Goal: Navigation & Orientation: Find specific page/section

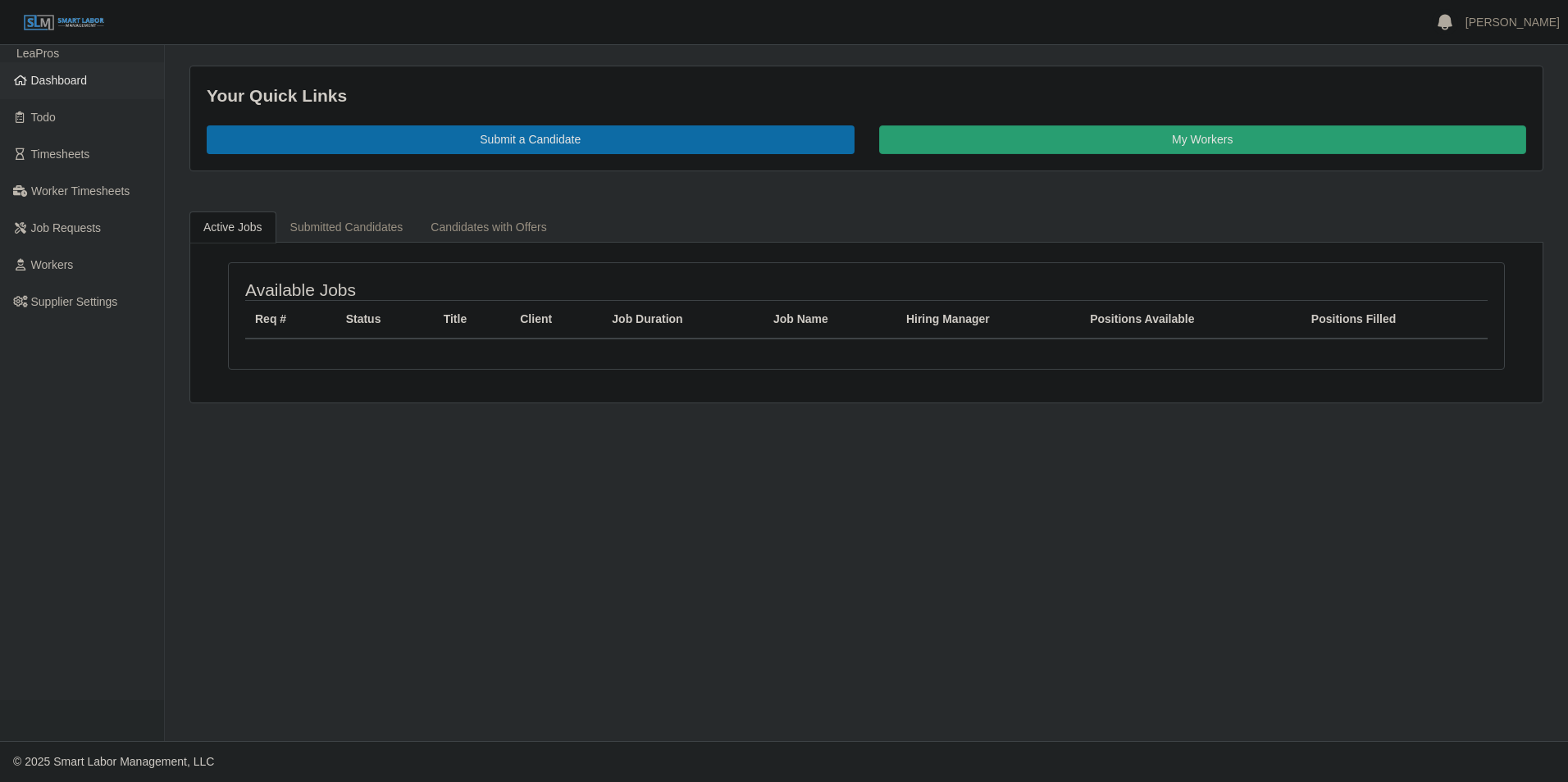
click at [65, 83] on span "Dashboard" at bounding box center [59, 79] width 57 height 13
drag, startPoint x: 50, startPoint y: 81, endPoint x: 66, endPoint y: 81, distance: 16.0
click at [51, 80] on span "Dashboard" at bounding box center [59, 79] width 57 height 13
click at [61, 80] on span "Dashboard" at bounding box center [59, 79] width 57 height 13
click at [55, 79] on span "Dashboard" at bounding box center [59, 79] width 57 height 13
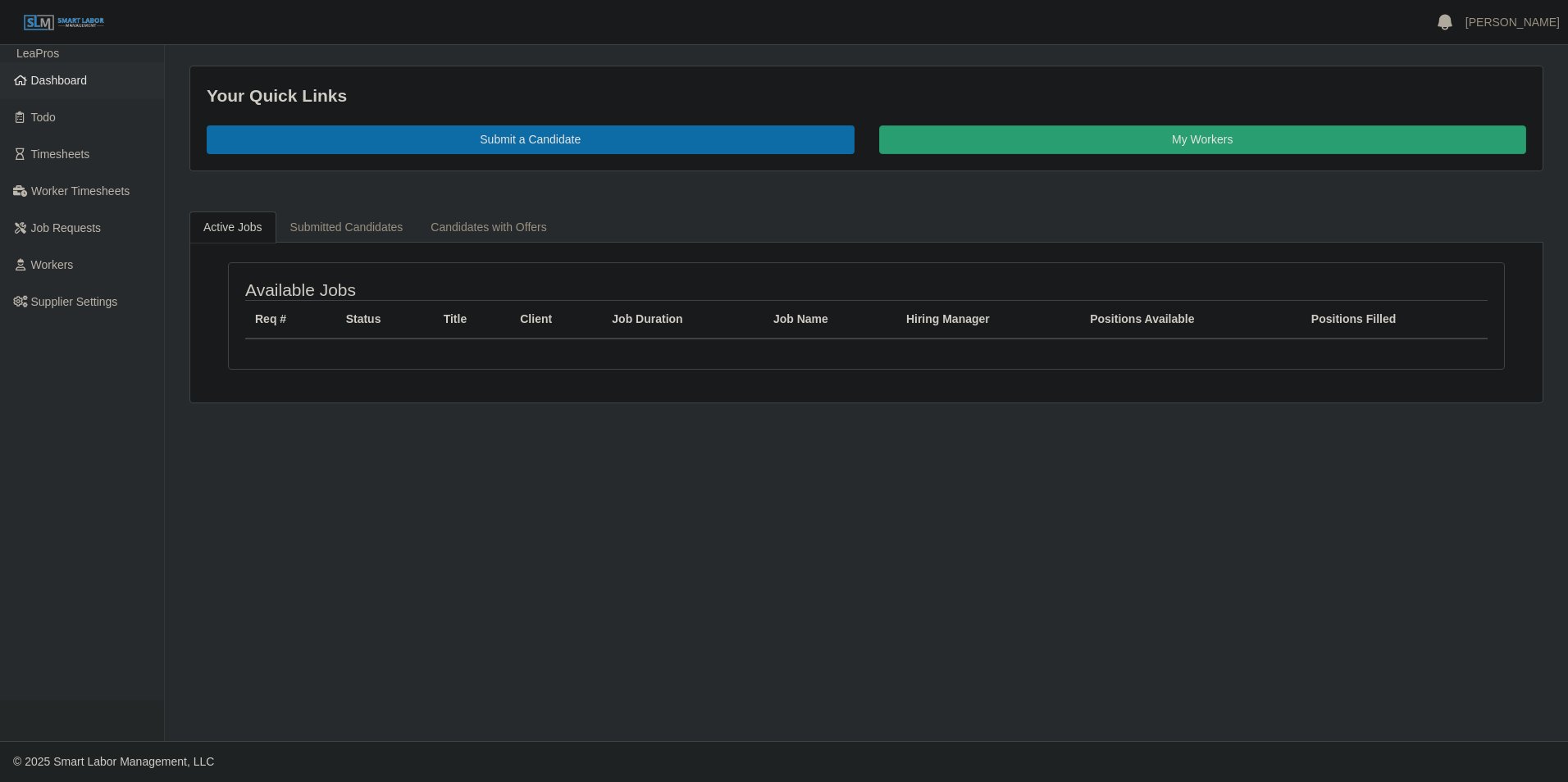
click at [72, 79] on span "Dashboard" at bounding box center [59, 79] width 57 height 13
click at [45, 79] on span "Dashboard" at bounding box center [59, 79] width 57 height 13
click at [55, 80] on span "Dashboard" at bounding box center [59, 79] width 57 height 13
click at [52, 80] on span "Dashboard" at bounding box center [59, 79] width 57 height 13
click at [68, 81] on span "Dashboard" at bounding box center [59, 79] width 57 height 13
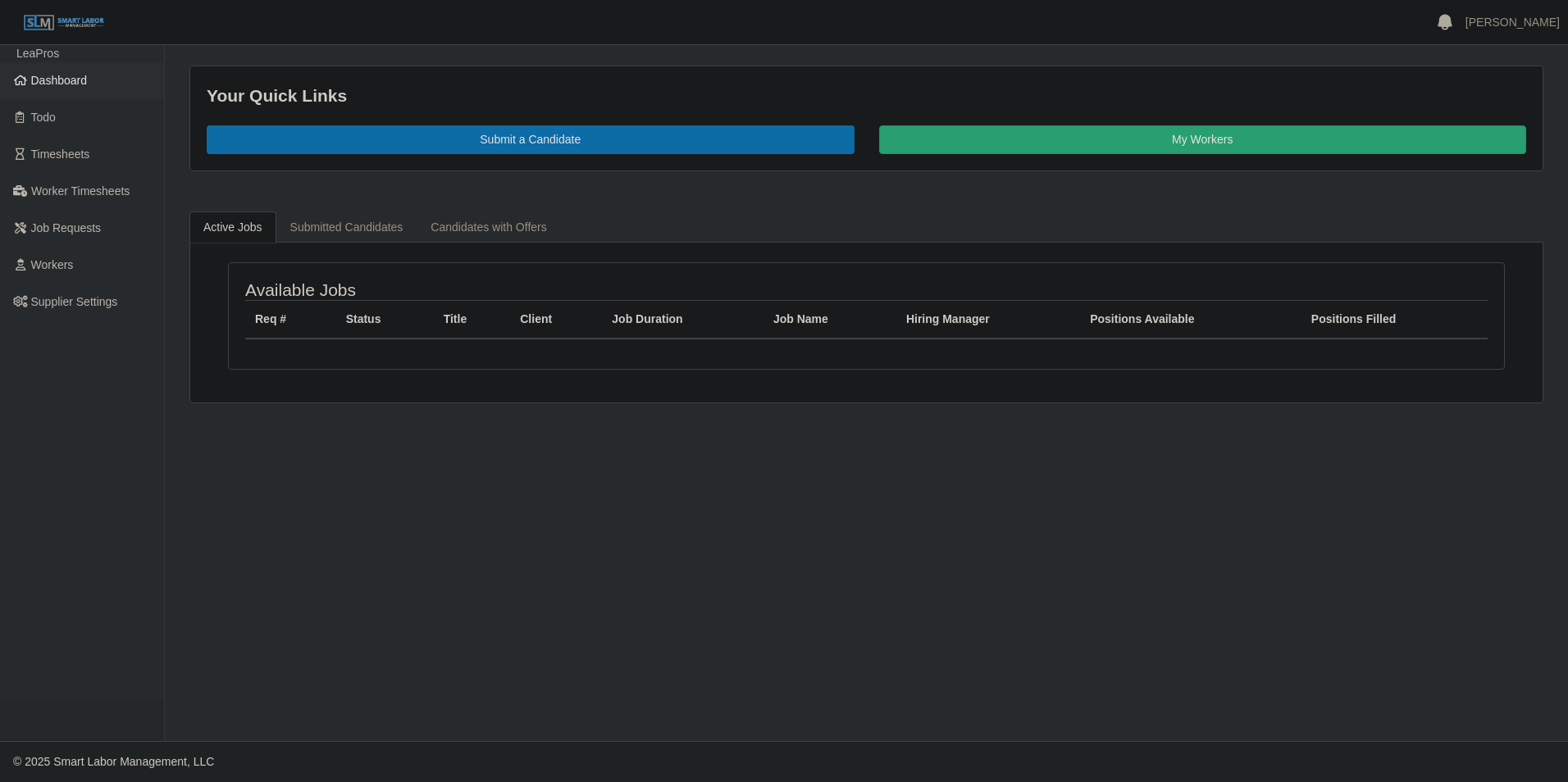
click at [59, 85] on span "Dashboard" at bounding box center [59, 79] width 57 height 13
click at [56, 87] on span "Dashboard" at bounding box center [59, 79] width 57 height 13
click at [41, 79] on span "Dashboard" at bounding box center [59, 79] width 57 height 13
click at [82, 77] on span "Dashboard" at bounding box center [59, 79] width 57 height 13
click at [59, 77] on span "Dashboard" at bounding box center [59, 79] width 57 height 13
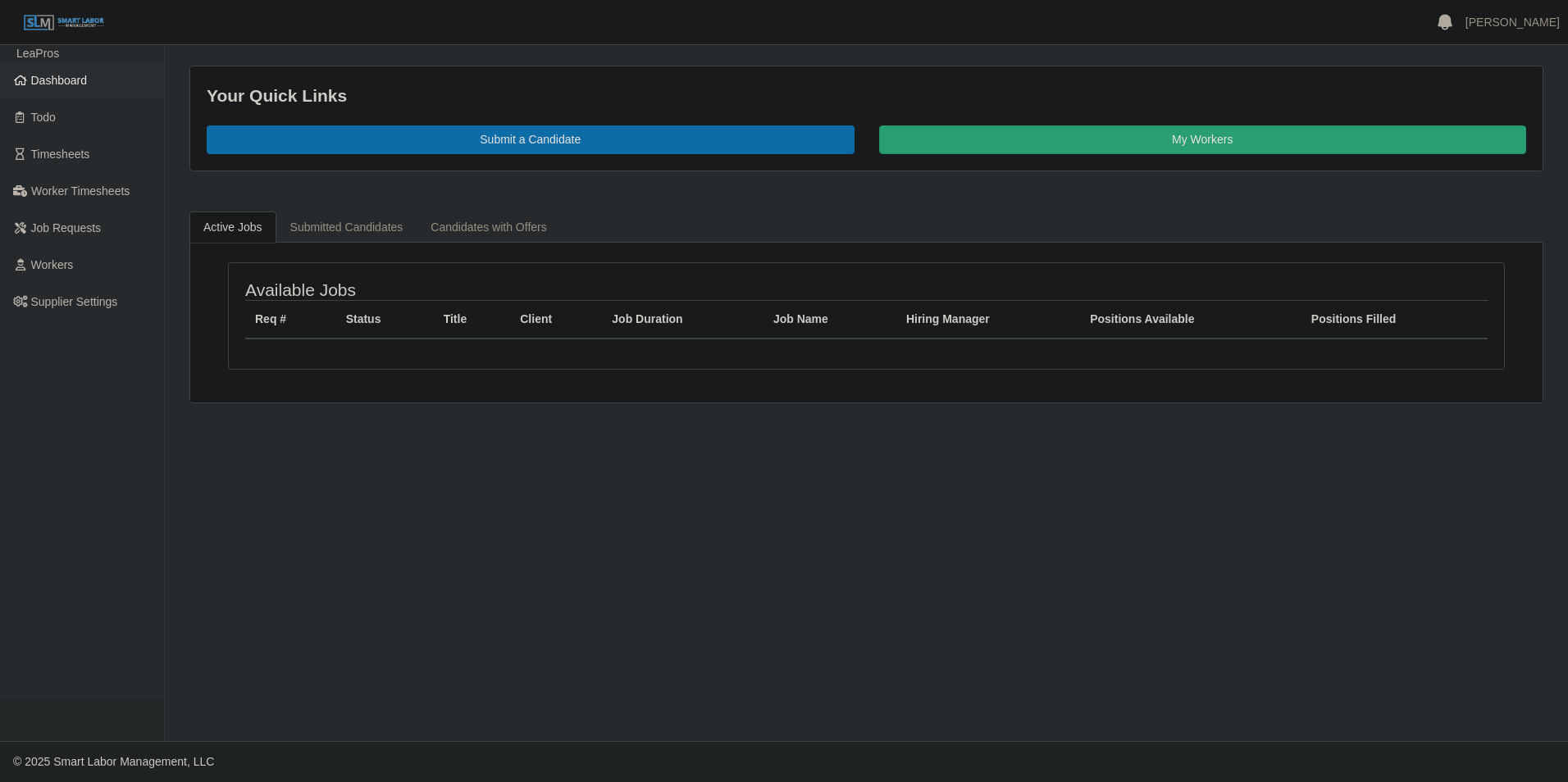
click at [70, 80] on span "Dashboard" at bounding box center [59, 79] width 57 height 13
click at [80, 82] on span "Dashboard" at bounding box center [59, 79] width 57 height 13
drag, startPoint x: 825, startPoint y: 597, endPoint x: 740, endPoint y: 560, distance: 92.7
click at [825, 597] on main "Your Quick Links Submit a Candidate My Workers Active Jobs Submitted Candidates…" at bounding box center [866, 392] width 1403 height 696
click at [80, 77] on span "Dashboard" at bounding box center [59, 79] width 57 height 13
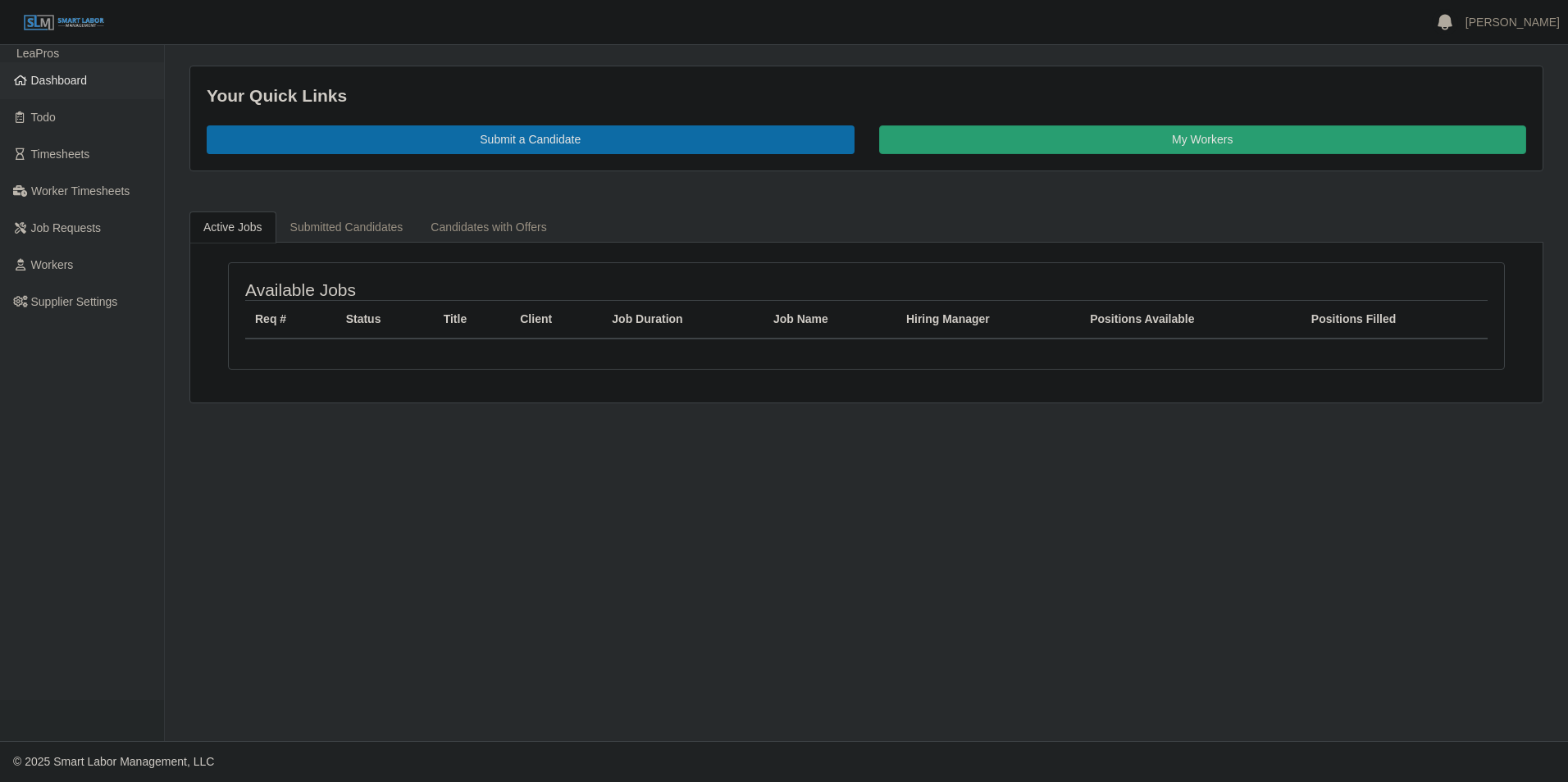
click at [75, 79] on span "Dashboard" at bounding box center [59, 79] width 57 height 13
click at [1533, 19] on link "[PERSON_NAME]" at bounding box center [1511, 22] width 94 height 17
click at [1474, 114] on link "Logout" at bounding box center [1493, 113] width 148 height 34
drag, startPoint x: 65, startPoint y: 77, endPoint x: 85, endPoint y: 78, distance: 20.0
click at [65, 77] on span "Dashboard" at bounding box center [59, 79] width 57 height 13
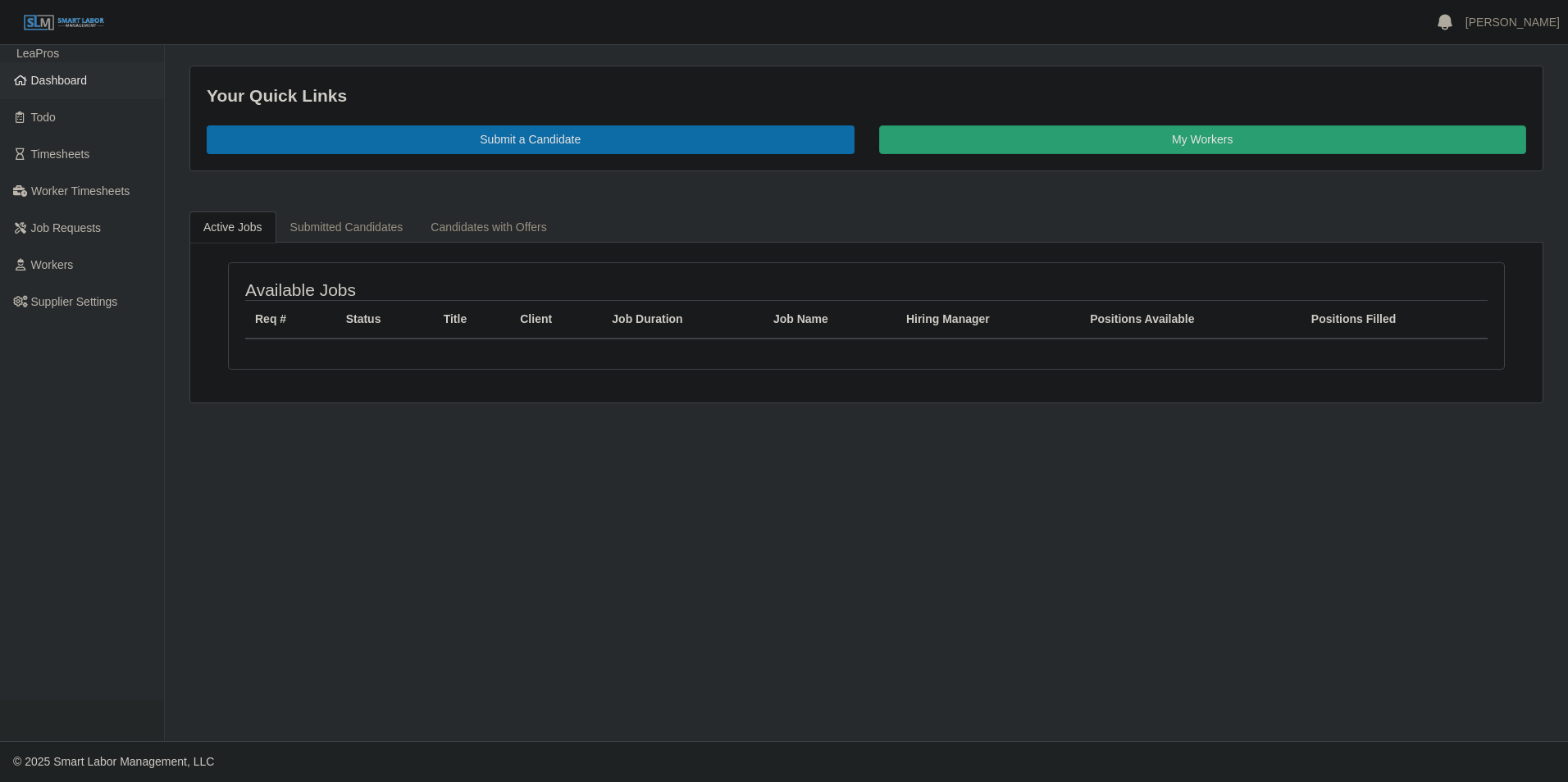
click at [52, 81] on span "Dashboard" at bounding box center [59, 79] width 57 height 13
drag, startPoint x: 61, startPoint y: 73, endPoint x: 70, endPoint y: 75, distance: 9.2
click at [61, 73] on span "Dashboard" at bounding box center [59, 79] width 57 height 13
click at [80, 81] on span "Dashboard" at bounding box center [59, 79] width 57 height 13
click at [74, 80] on span "Dashboard" at bounding box center [59, 79] width 57 height 13
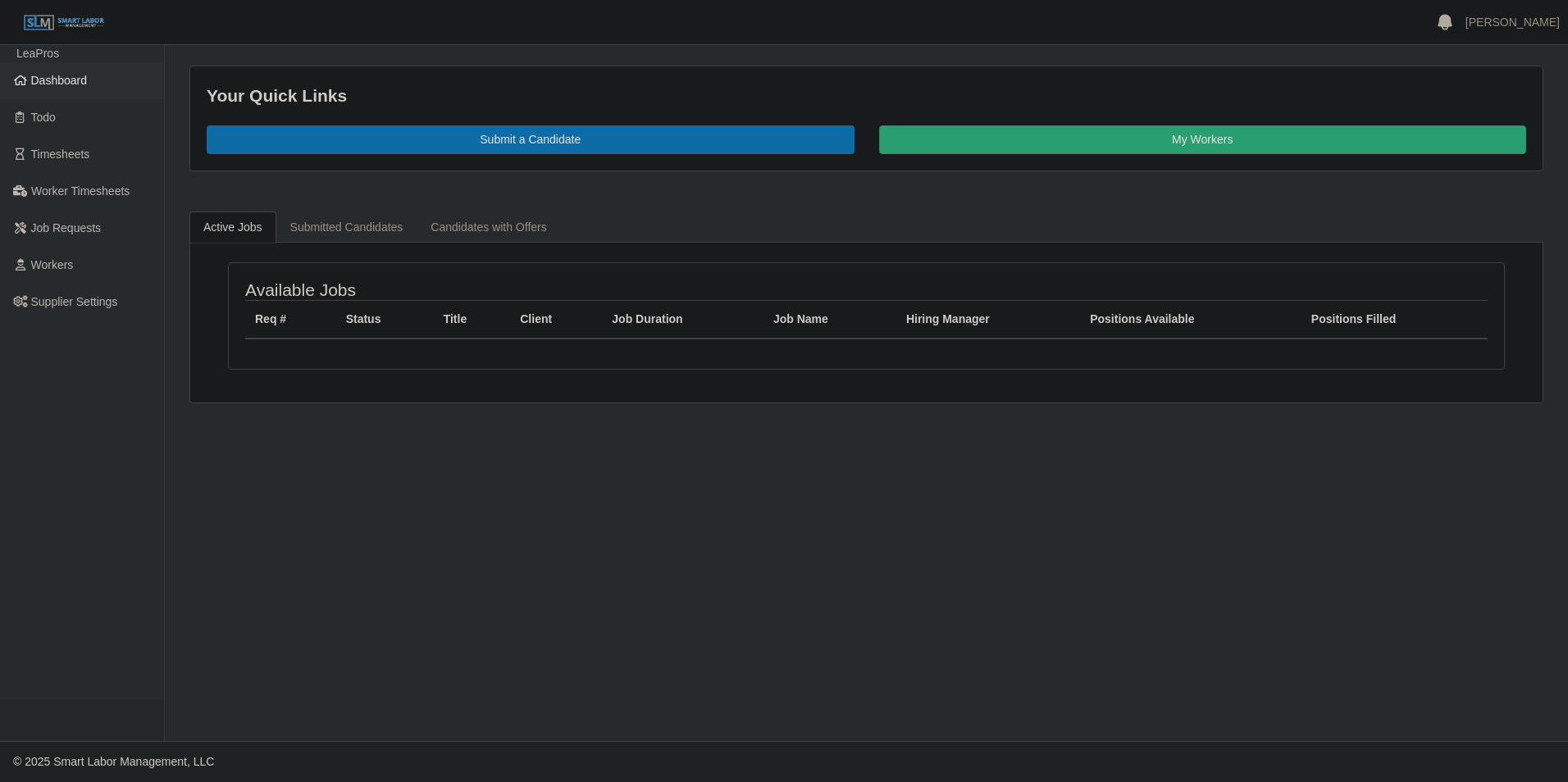
click at [50, 84] on span "Dashboard" at bounding box center [59, 79] width 57 height 13
click at [64, 79] on span "Dashboard" at bounding box center [59, 79] width 57 height 13
click at [50, 112] on span "Todo" at bounding box center [43, 117] width 25 height 13
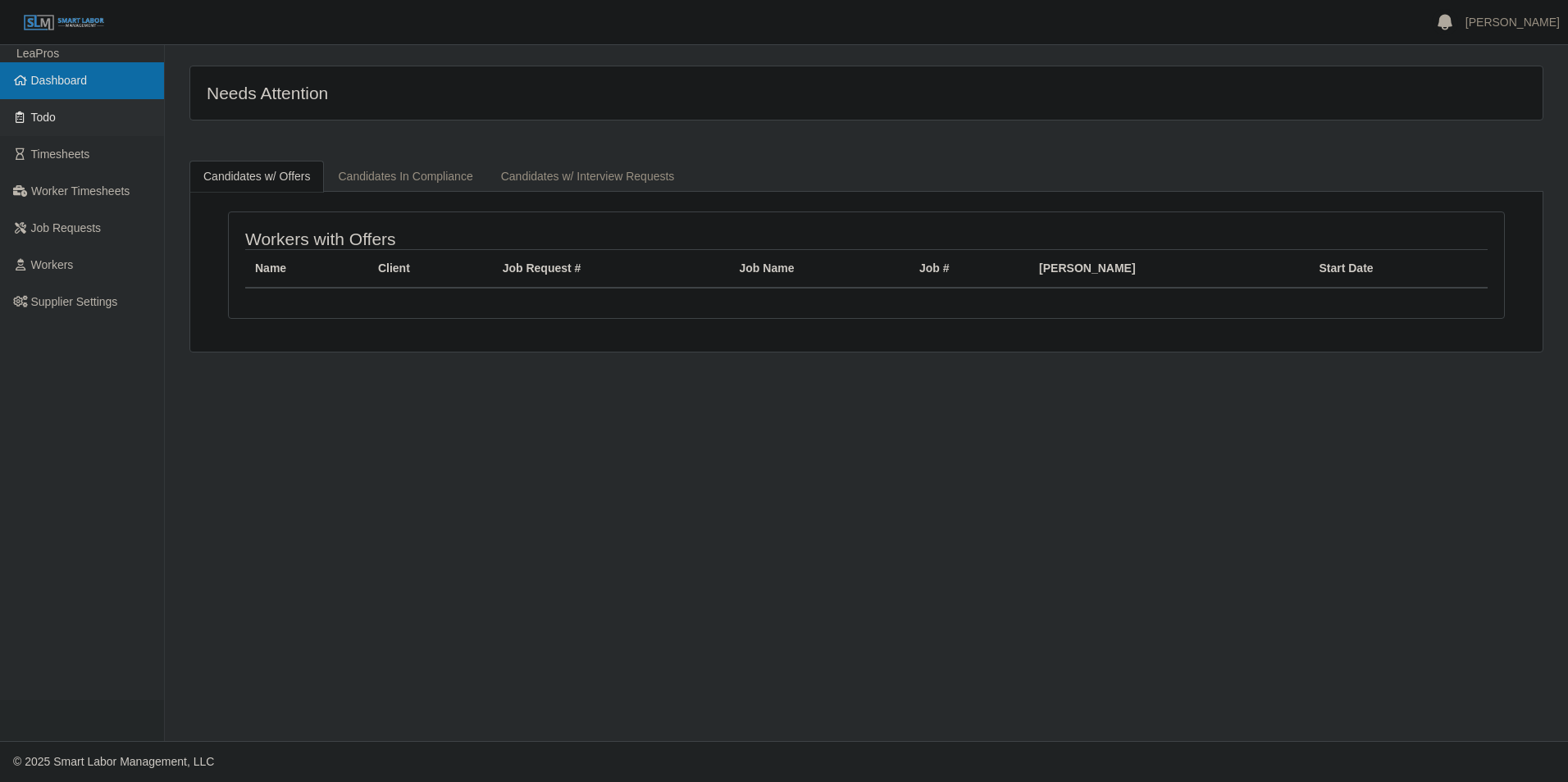
click at [70, 82] on span "Dashboard" at bounding box center [59, 79] width 57 height 13
